Goal: Information Seeking & Learning: Understand process/instructions

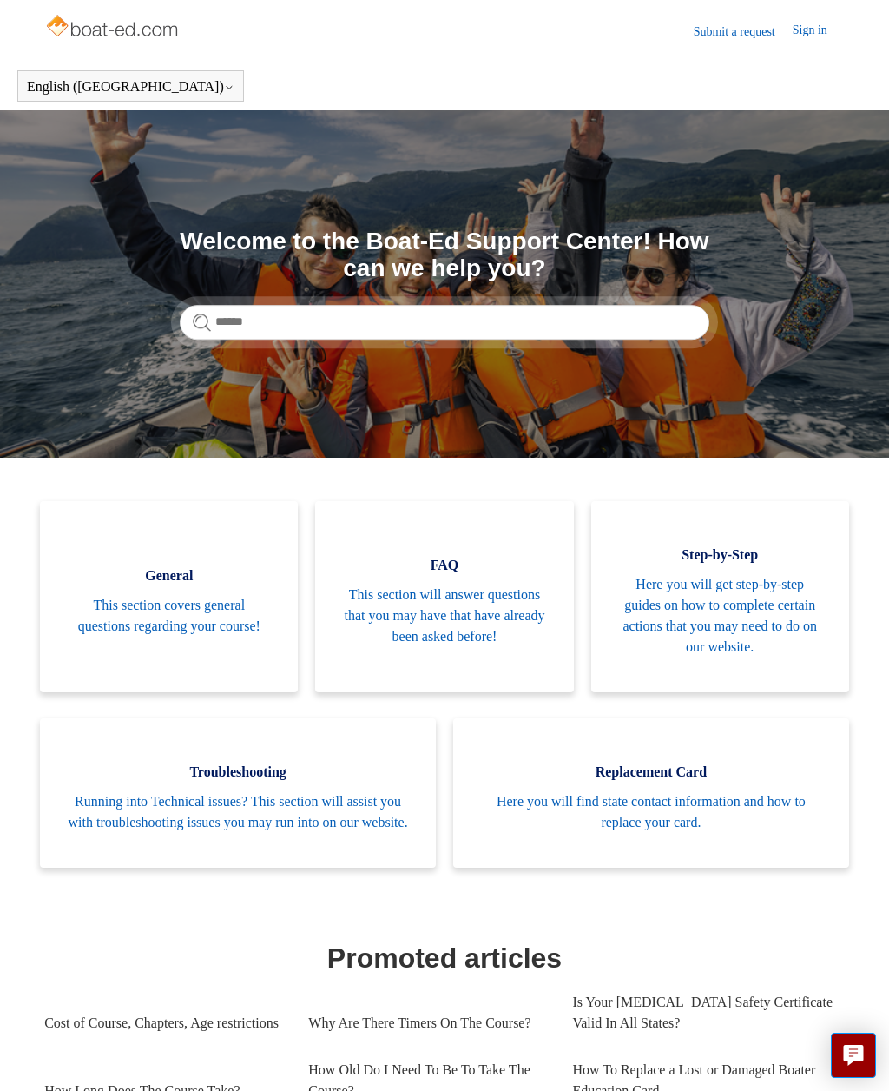
click at [671, 820] on span "Here you will find state contact information and how to replace your card." at bounding box center [651, 812] width 344 height 42
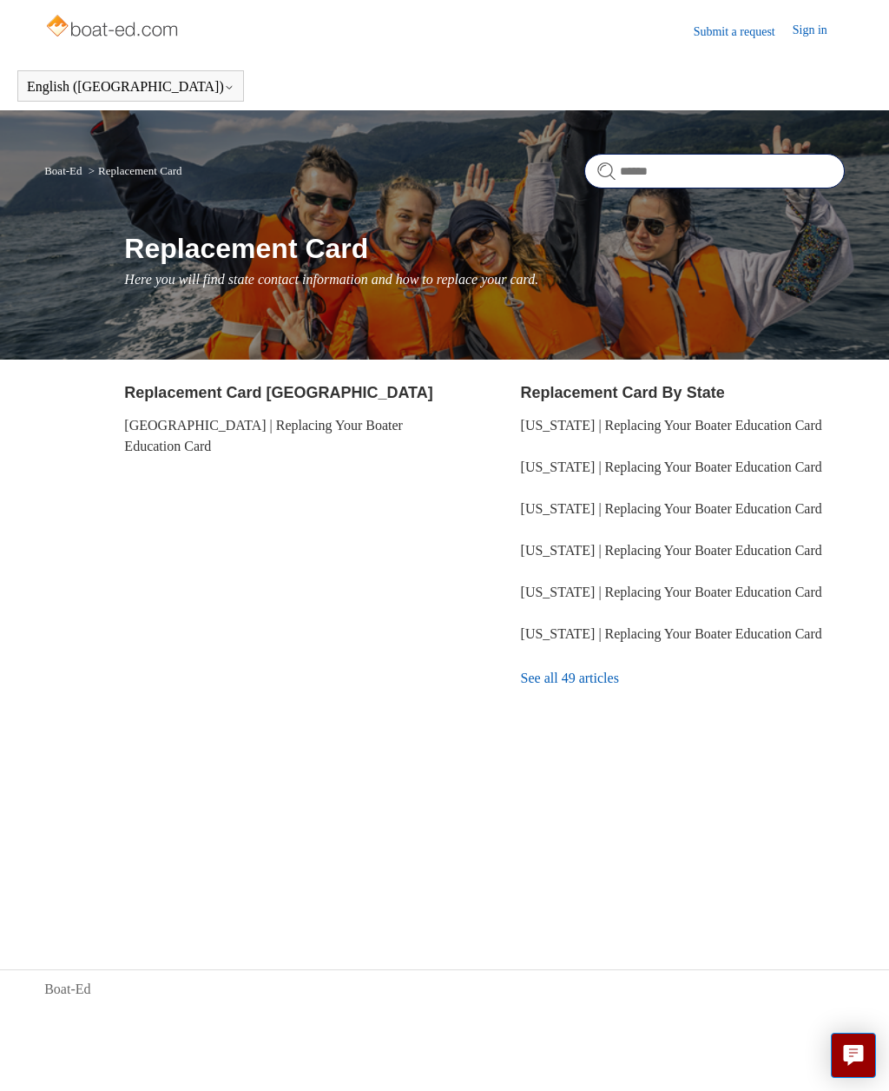
click at [672, 167] on input "Search" at bounding box center [715, 171] width 261 height 35
type input "*****"
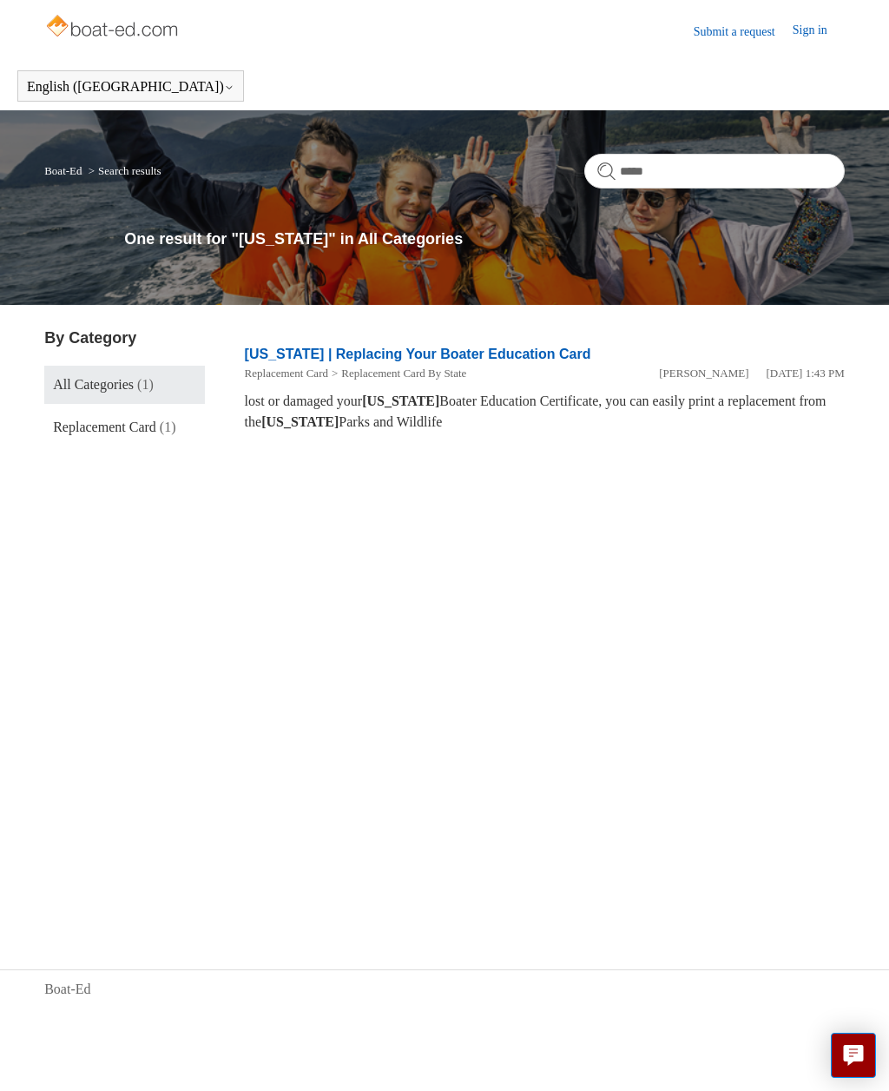
click at [528, 360] on link "Texas | Replacing Your Boater Education Card" at bounding box center [418, 354] width 347 height 15
